Goal: Task Accomplishment & Management: Use online tool/utility

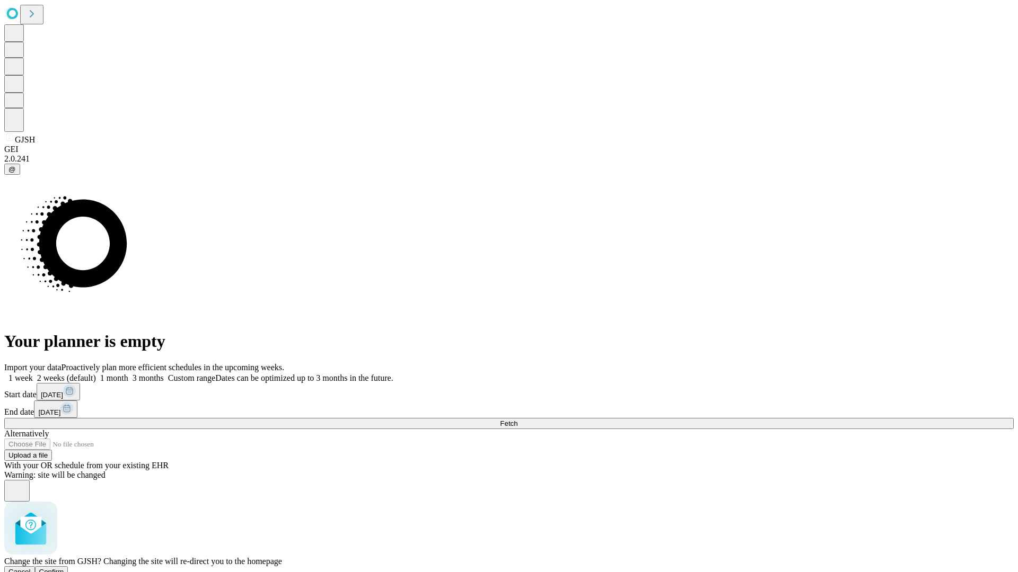
click at [64, 568] on span "Confirm" at bounding box center [51, 572] width 25 height 8
click at [128, 374] on label "1 month" at bounding box center [112, 378] width 32 height 9
click at [517, 420] on span "Fetch" at bounding box center [508, 424] width 17 height 8
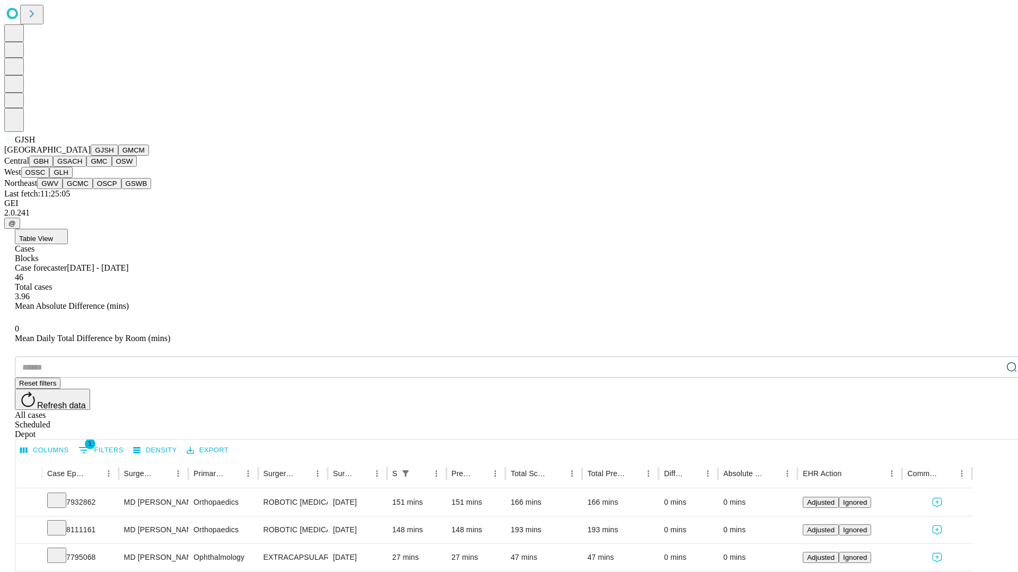
click at [118, 156] on button "GMCM" at bounding box center [133, 150] width 31 height 11
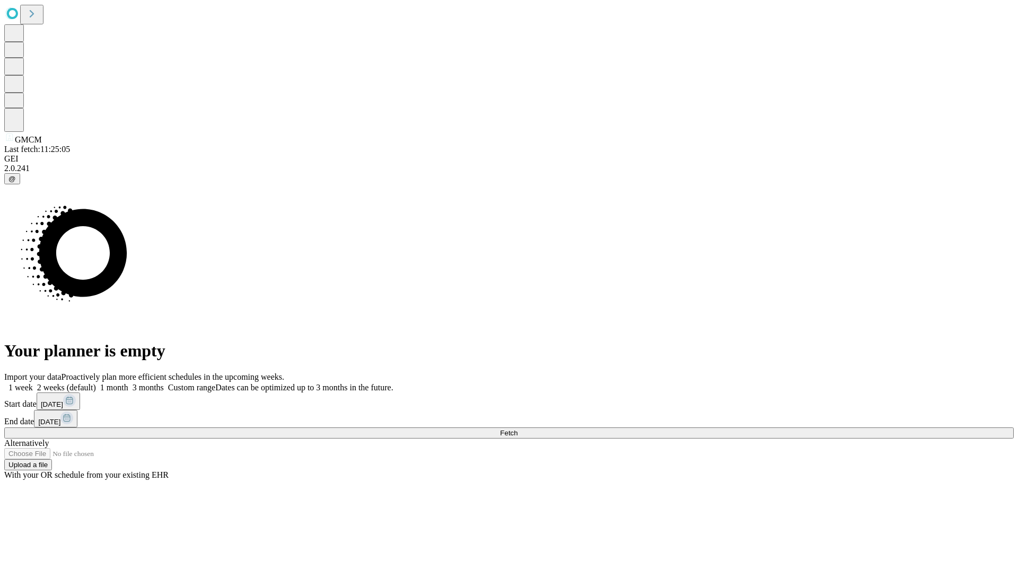
click at [128, 383] on label "1 month" at bounding box center [112, 387] width 32 height 9
click at [517, 429] on span "Fetch" at bounding box center [508, 433] width 17 height 8
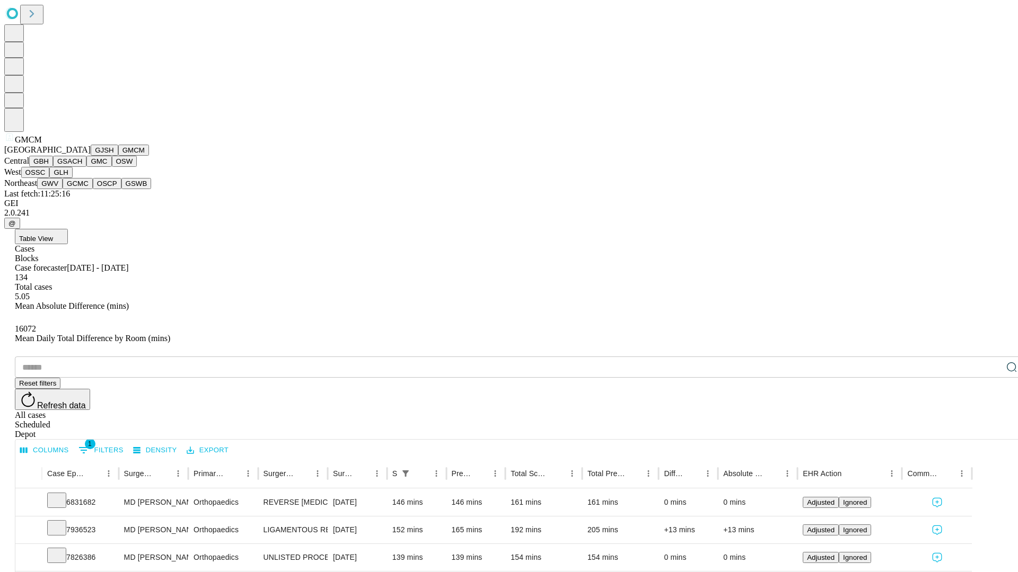
click at [53, 167] on button "GBH" at bounding box center [41, 161] width 24 height 11
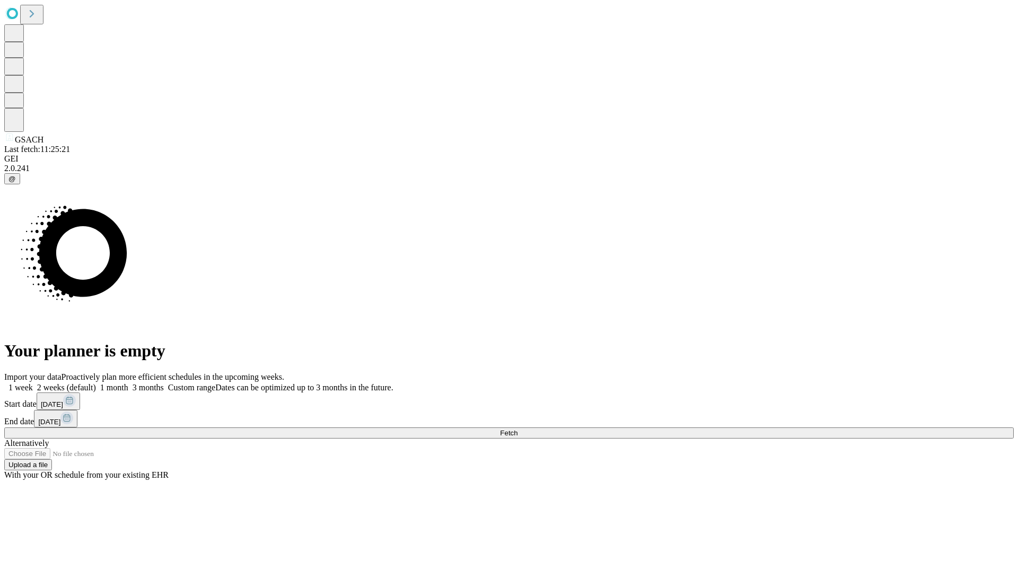
click at [128, 383] on label "1 month" at bounding box center [112, 387] width 32 height 9
click at [517, 429] on span "Fetch" at bounding box center [508, 433] width 17 height 8
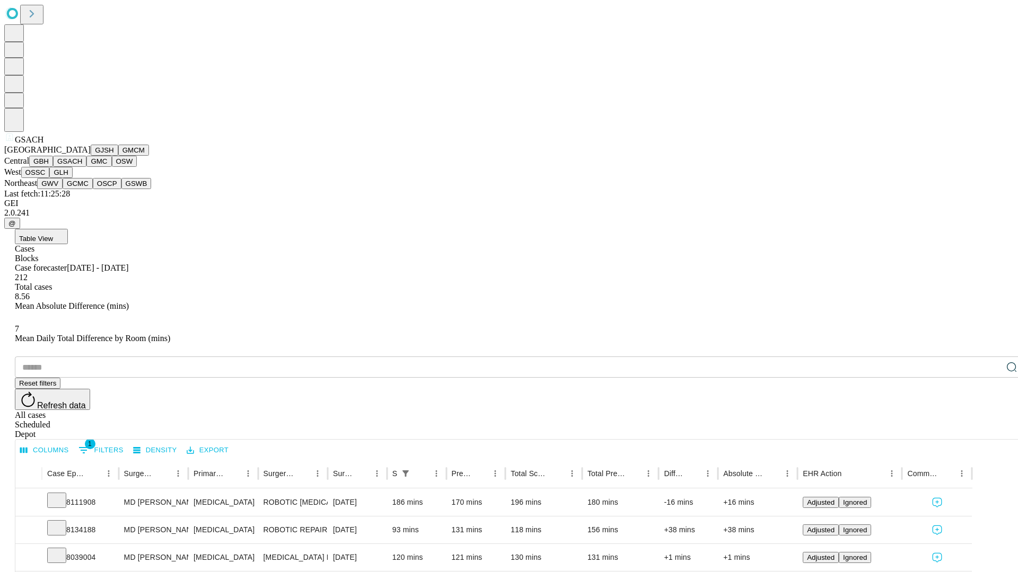
click at [86, 167] on button "GMC" at bounding box center [98, 161] width 25 height 11
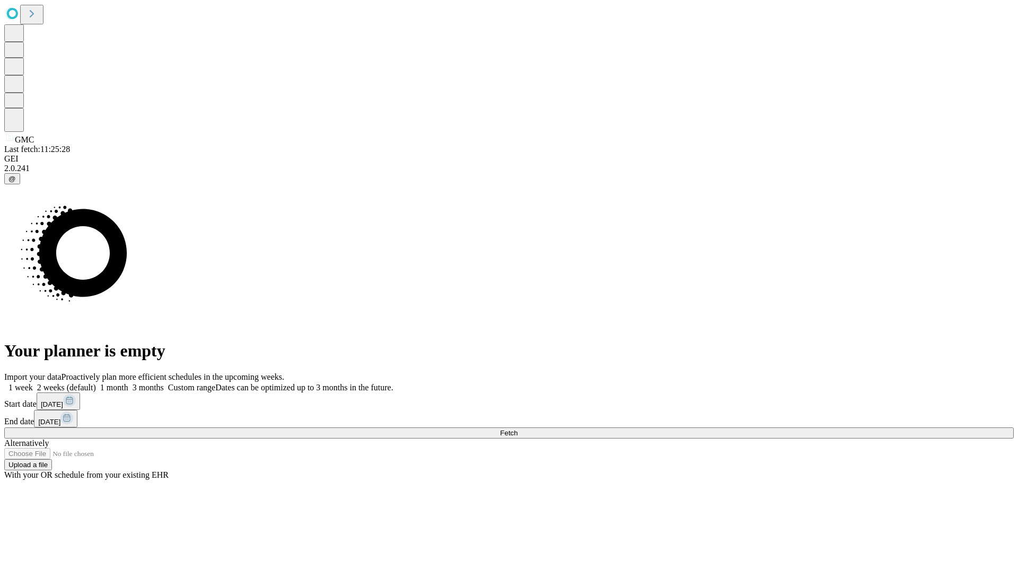
click at [128, 383] on label "1 month" at bounding box center [112, 387] width 32 height 9
click at [517, 429] on span "Fetch" at bounding box center [508, 433] width 17 height 8
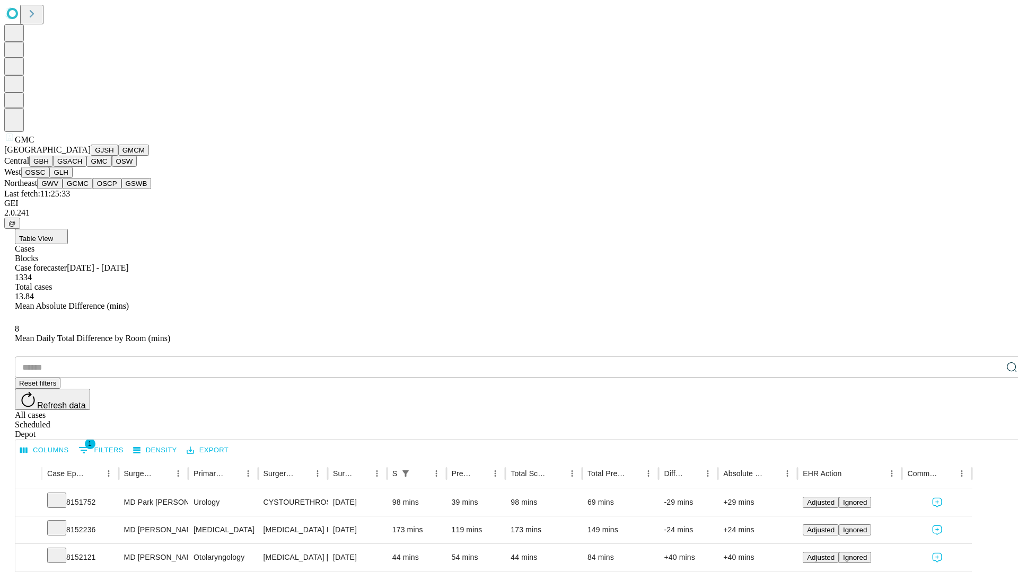
click at [112, 167] on button "OSW" at bounding box center [124, 161] width 25 height 11
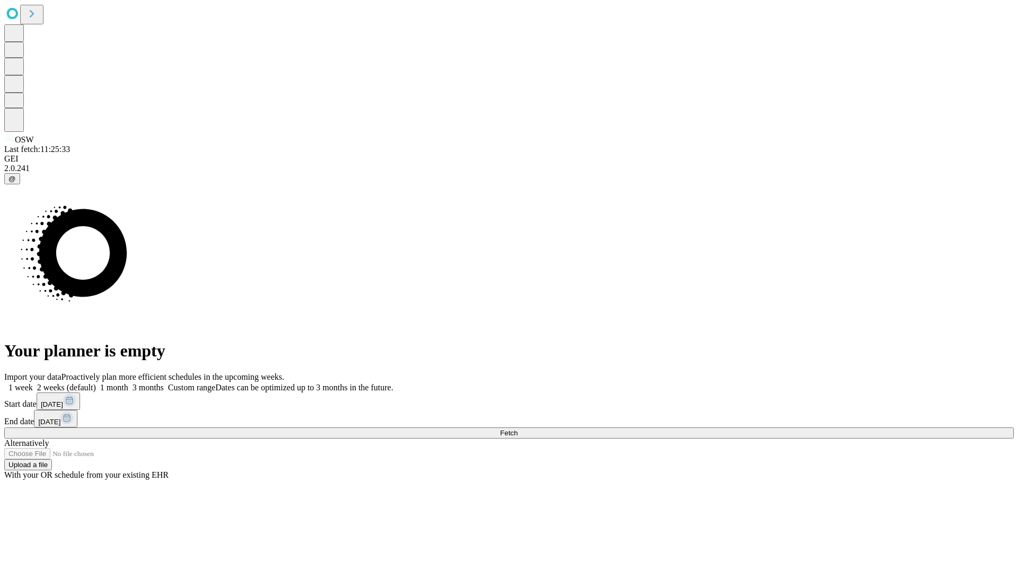
click at [128, 383] on label "1 month" at bounding box center [112, 387] width 32 height 9
click at [517, 429] on span "Fetch" at bounding box center [508, 433] width 17 height 8
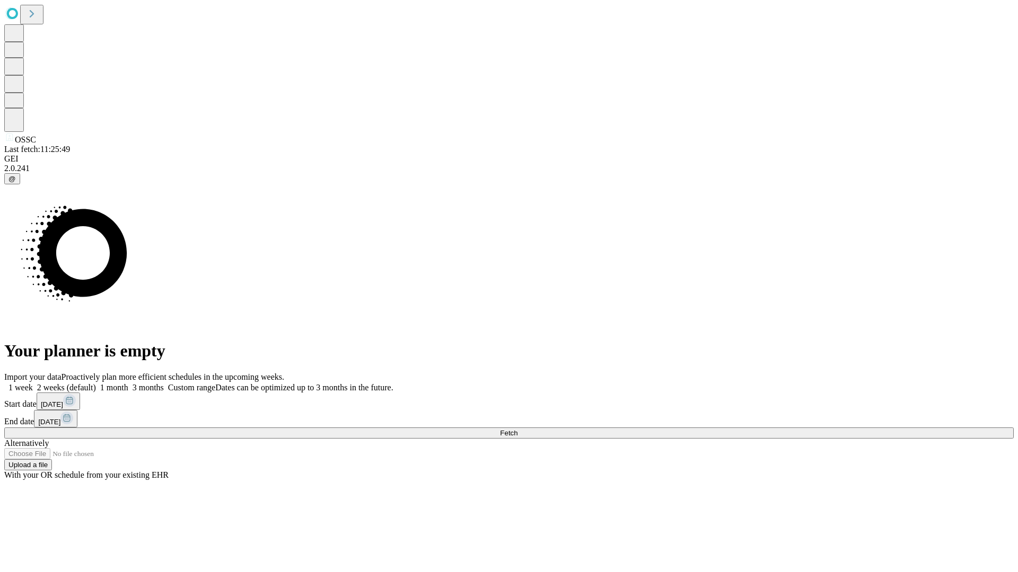
click at [128, 383] on label "1 month" at bounding box center [112, 387] width 32 height 9
click at [517, 429] on span "Fetch" at bounding box center [508, 433] width 17 height 8
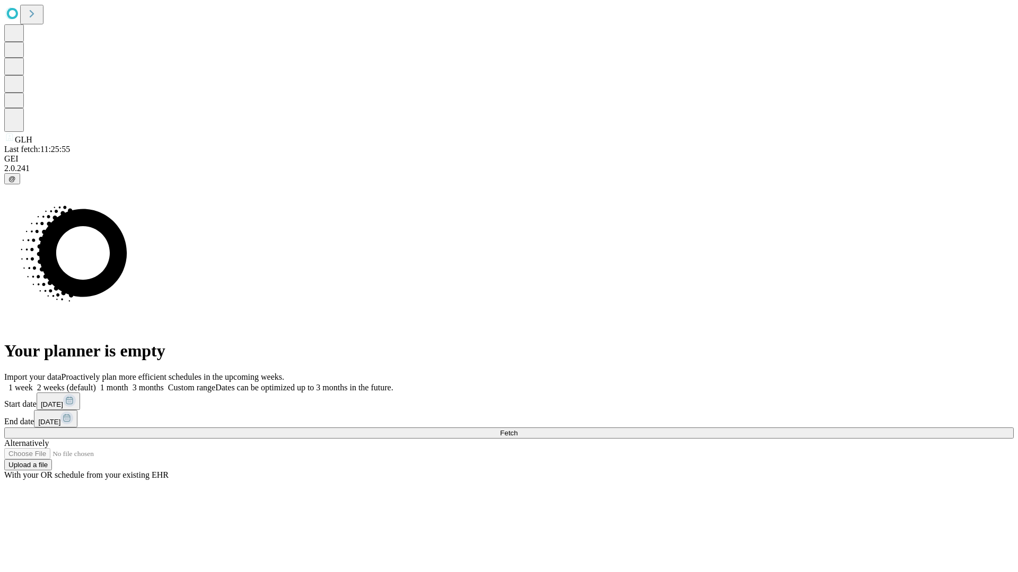
click at [517, 429] on span "Fetch" at bounding box center [508, 433] width 17 height 8
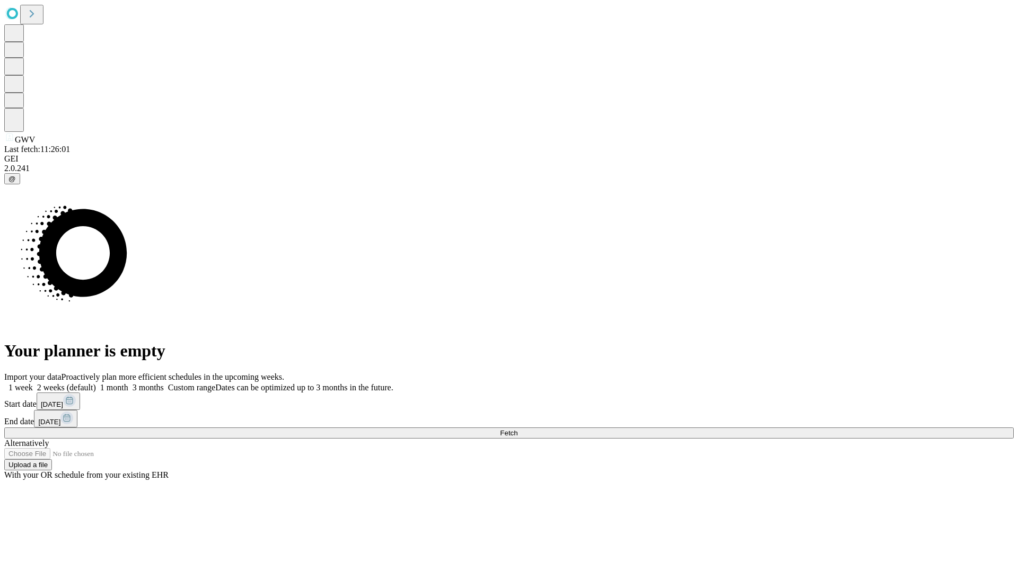
click at [128, 383] on label "1 month" at bounding box center [112, 387] width 32 height 9
click at [517, 429] on span "Fetch" at bounding box center [508, 433] width 17 height 8
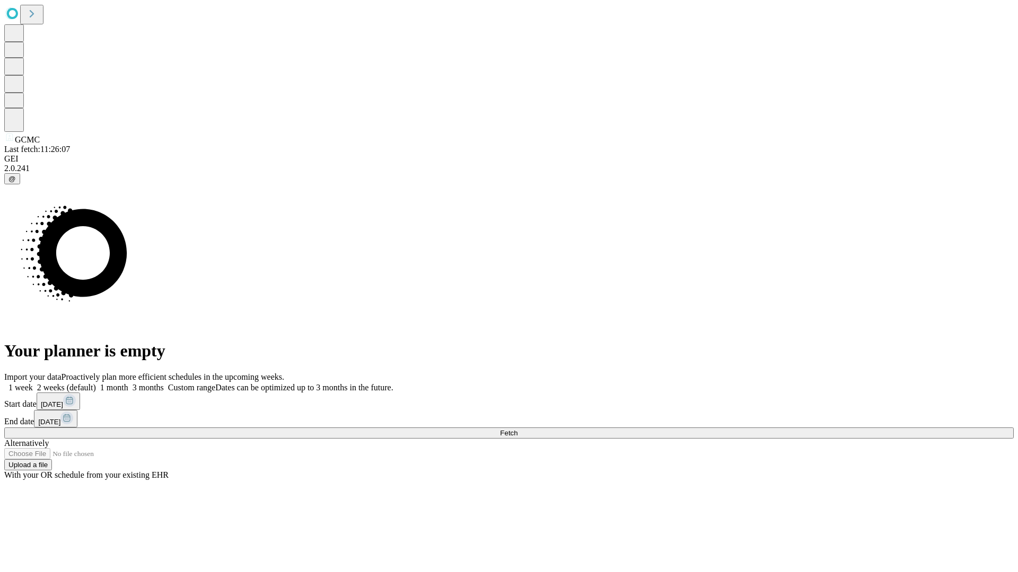
click at [517, 429] on span "Fetch" at bounding box center [508, 433] width 17 height 8
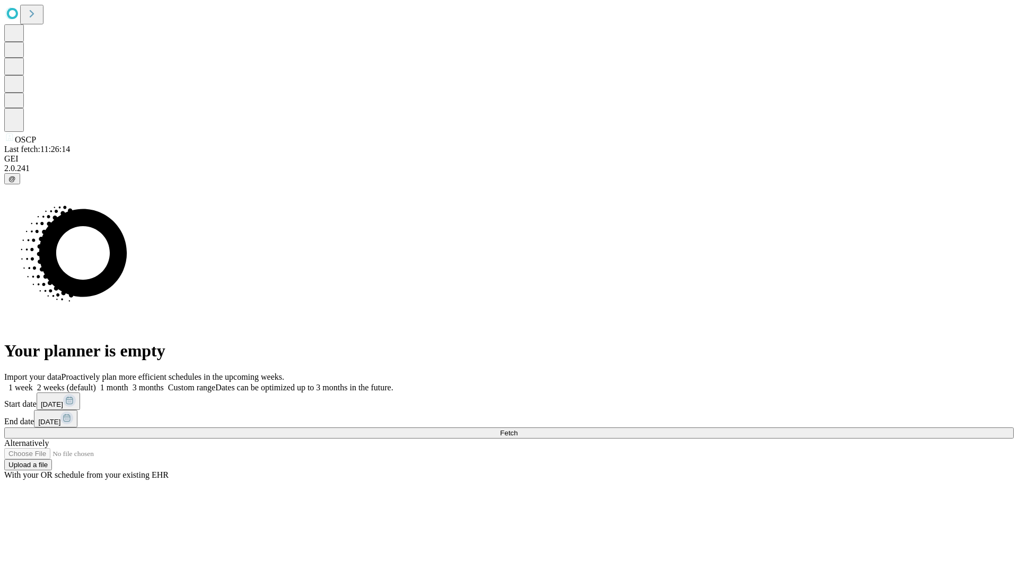
click at [128, 383] on label "1 month" at bounding box center [112, 387] width 32 height 9
click at [517, 429] on span "Fetch" at bounding box center [508, 433] width 17 height 8
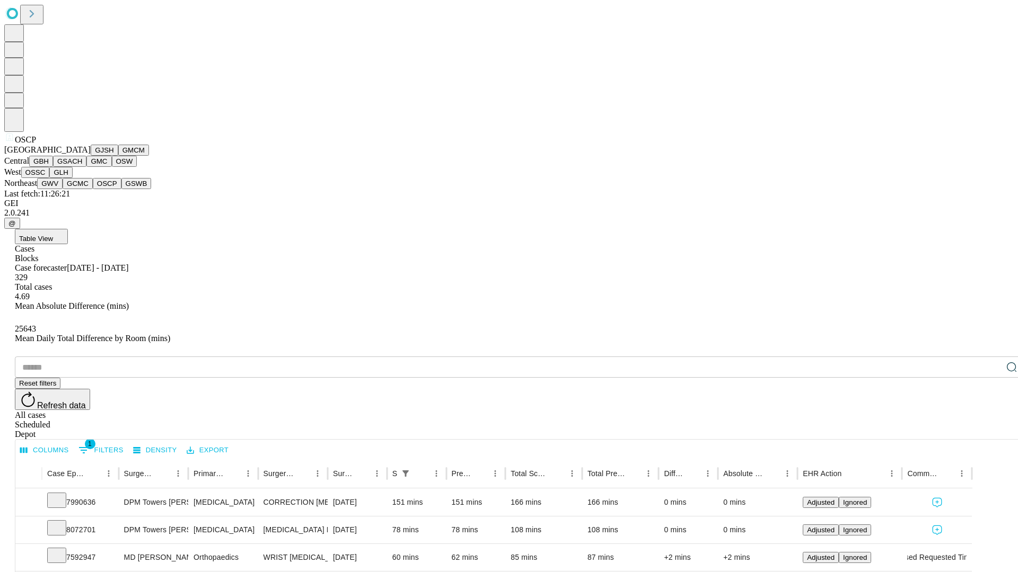
click at [121, 189] on button "GSWB" at bounding box center [136, 183] width 30 height 11
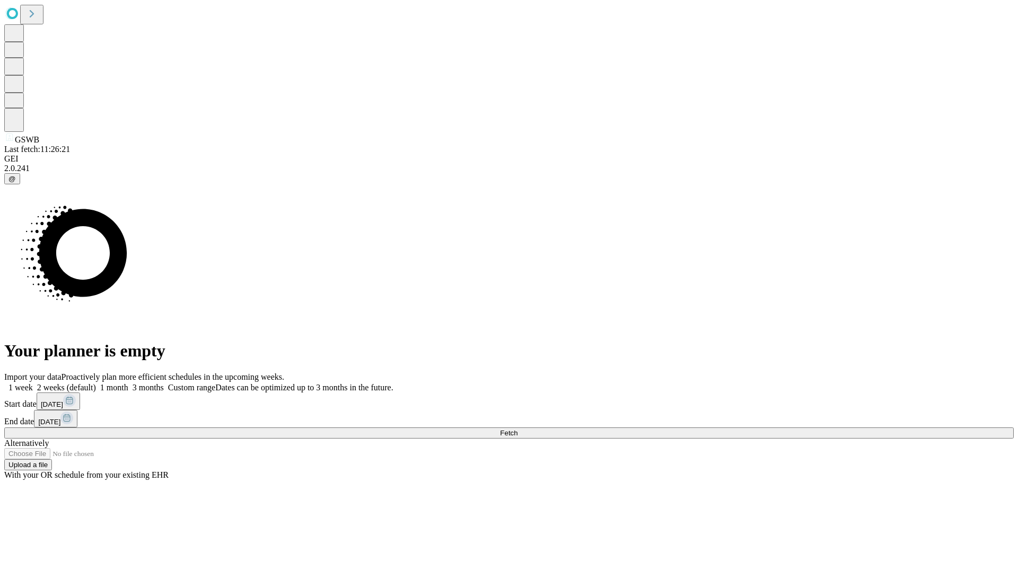
click at [128, 383] on label "1 month" at bounding box center [112, 387] width 32 height 9
click at [517, 429] on span "Fetch" at bounding box center [508, 433] width 17 height 8
